Goal: Information Seeking & Learning: Learn about a topic

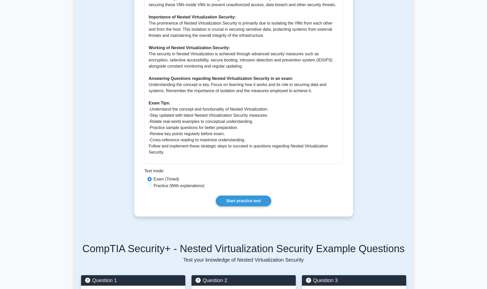
scroll to position [215, 0]
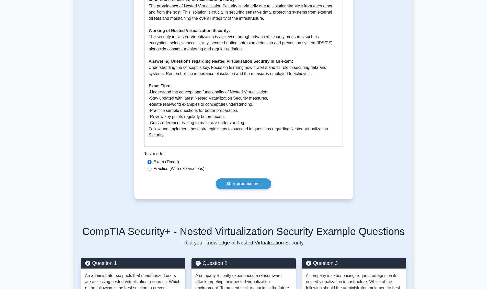
click at [169, 171] on label "Practice (With explanations)" at bounding box center [179, 169] width 51 height 6
click at [152, 171] on input "Practice (With explanations)" at bounding box center [150, 169] width 4 height 4
radio input "true"
click at [244, 184] on link "Start practice test" at bounding box center [244, 183] width 56 height 11
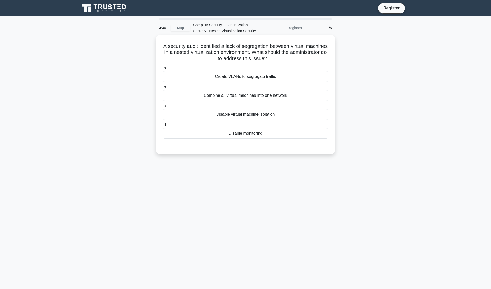
click at [250, 116] on div "Disable virtual machine isolation" at bounding box center [246, 114] width 166 height 11
click at [163, 108] on input "c. Disable virtual machine isolation" at bounding box center [163, 105] width 0 height 3
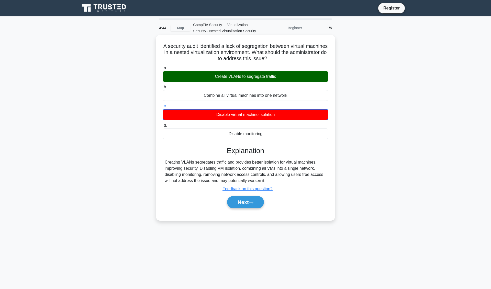
click at [255, 78] on div "Create VLANs to segregate traffic" at bounding box center [246, 76] width 166 height 11
click at [163, 70] on input "a. Create VLANs to segregate traffic" at bounding box center [163, 68] width 0 height 3
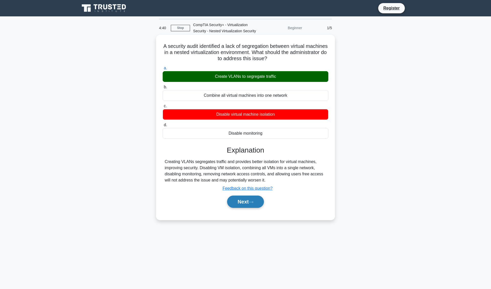
click at [245, 201] on button "Next" at bounding box center [245, 201] width 37 height 12
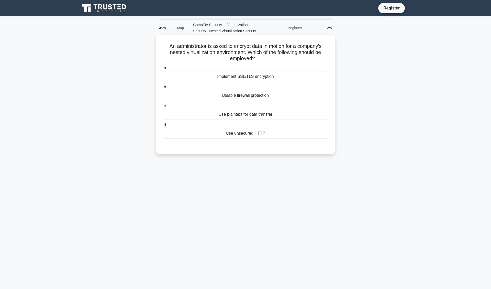
click at [259, 77] on div "Implement SSL/TLS encryption" at bounding box center [246, 76] width 166 height 11
click at [163, 70] on input "a. Implement SSL/TLS encryption" at bounding box center [163, 68] width 0 height 3
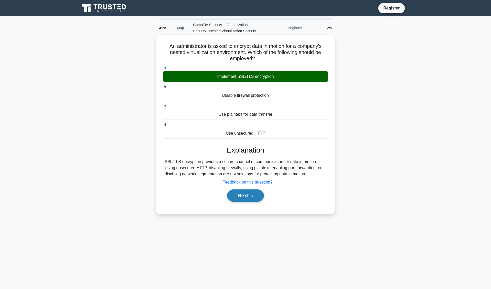
click at [254, 195] on icon at bounding box center [251, 195] width 5 height 3
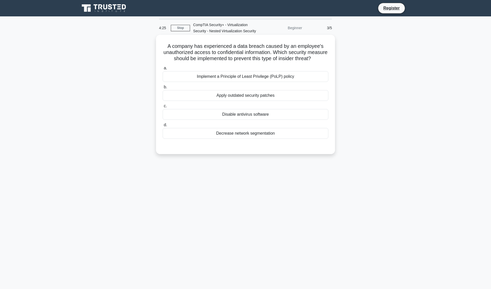
click at [241, 77] on div "Implement a Principle of Least Privilege (PoLP) policy" at bounding box center [246, 76] width 166 height 11
click at [163, 70] on input "a. Implement a Principle of Least Privilege (PoLP) policy" at bounding box center [163, 68] width 0 height 3
